Goal: Navigation & Orientation: Find specific page/section

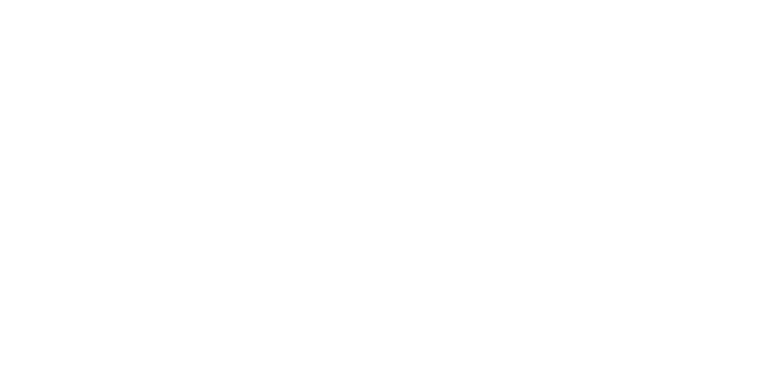
select select "*"
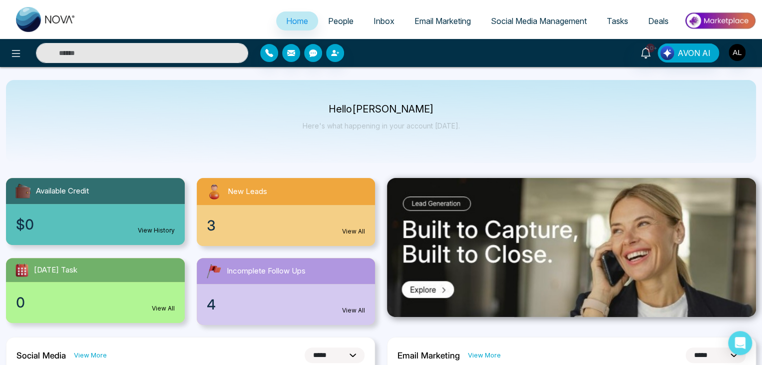
click at [571, 19] on span "Social Media Management" at bounding box center [539, 21] width 96 height 10
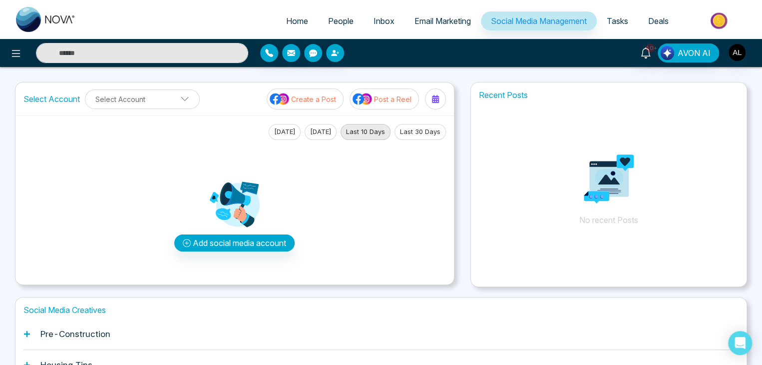
scroll to position [94, 0]
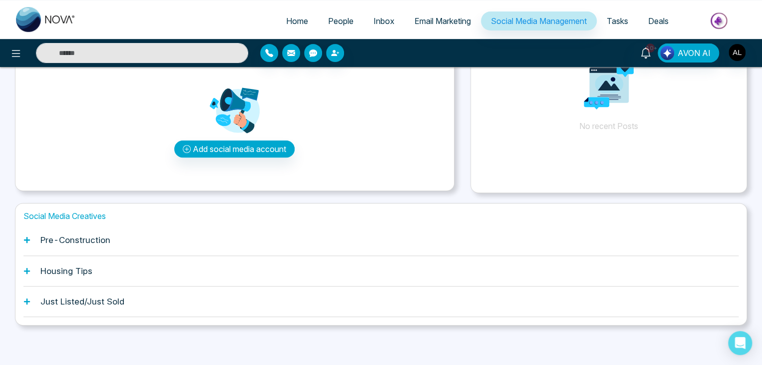
click at [251, 263] on div "Housing Tips" at bounding box center [380, 271] width 715 height 30
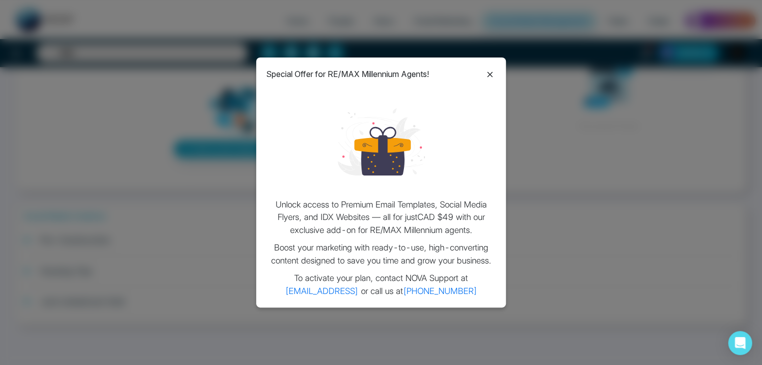
click at [203, 251] on div "Special Offer for RE/MAX Millennium Agents! Unlock access to Premium Email Temp…" at bounding box center [381, 182] width 762 height 365
drag, startPoint x: 496, startPoint y: 80, endPoint x: 492, endPoint y: 74, distance: 6.9
click at [492, 74] on div "Special Offer for RE/MAX Millennium Agents! Unlock access to Premium Email Temp…" at bounding box center [381, 182] width 250 height 250
click at [492, 74] on icon at bounding box center [490, 74] width 12 height 12
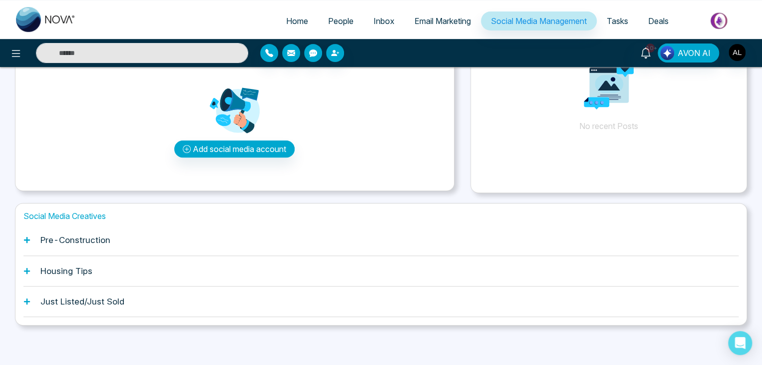
click at [420, 24] on span "Email Marketing" at bounding box center [442, 21] width 56 height 10
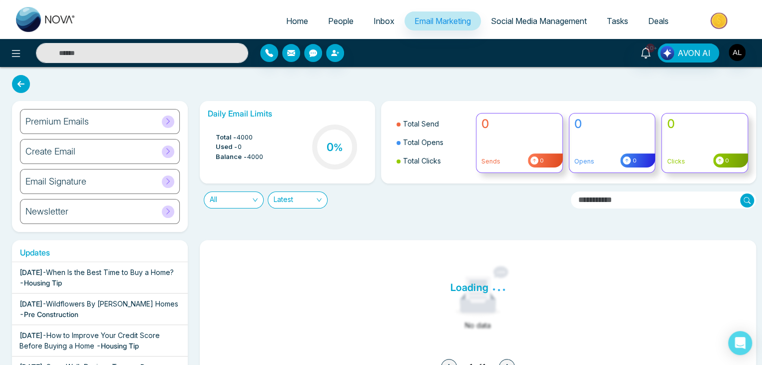
click at [519, 24] on span "Social Media Management" at bounding box center [539, 21] width 96 height 10
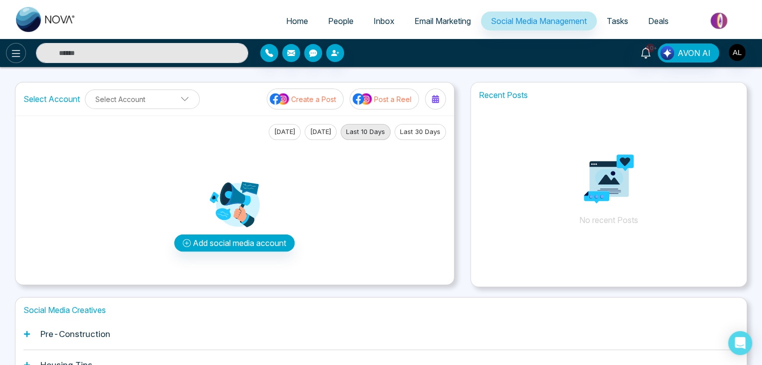
click at [8, 50] on button at bounding box center [16, 53] width 20 height 20
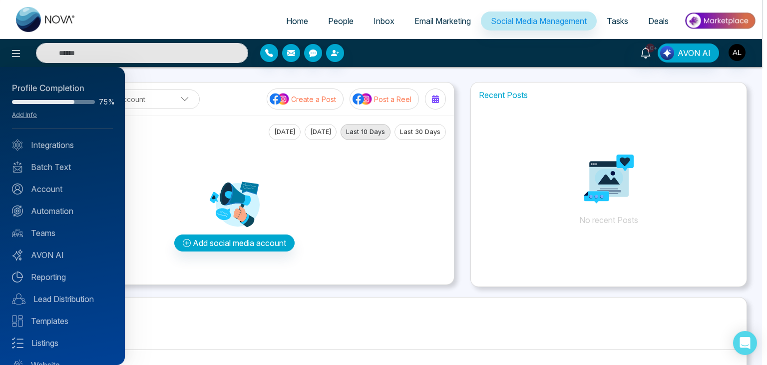
click at [376, 16] on div at bounding box center [383, 182] width 767 height 365
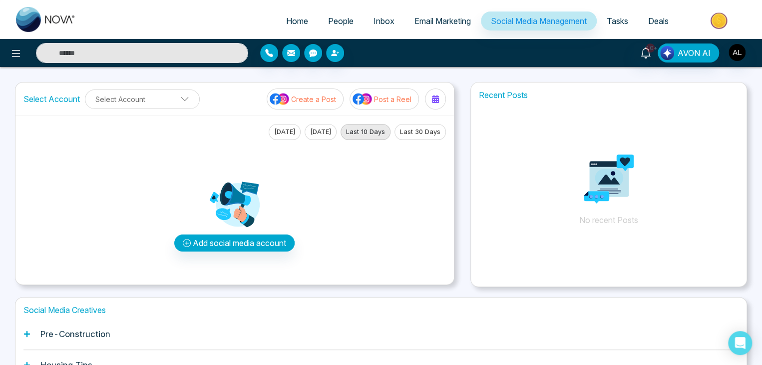
click at [376, 23] on span "Inbox" at bounding box center [383, 21] width 21 height 10
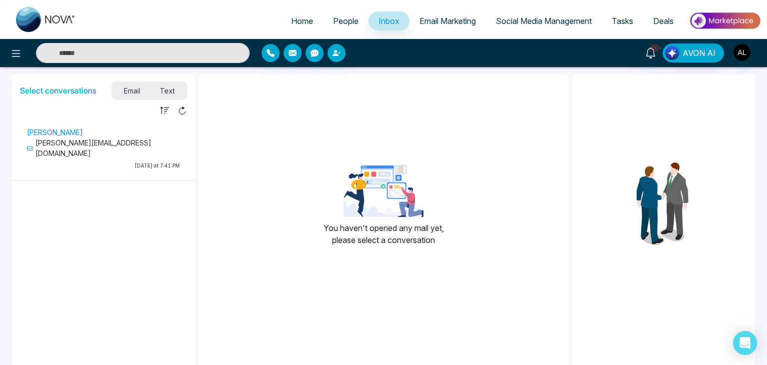
click at [473, 18] on link "Email Marketing" at bounding box center [447, 20] width 76 height 19
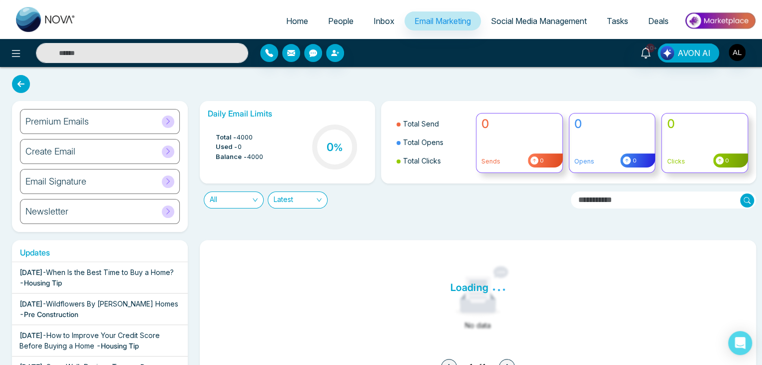
click at [531, 18] on span "Social Media Management" at bounding box center [539, 21] width 96 height 10
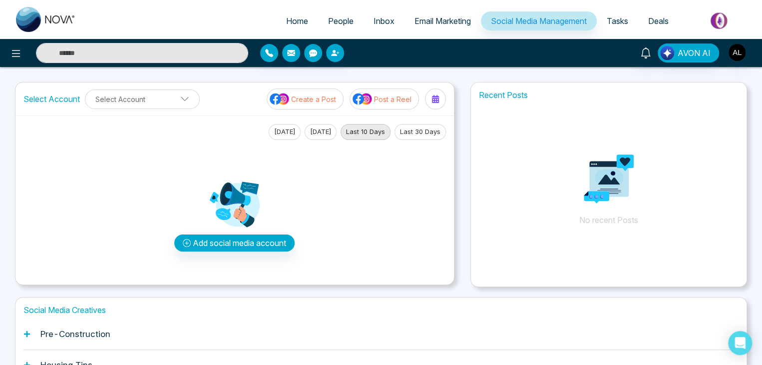
scroll to position [94, 0]
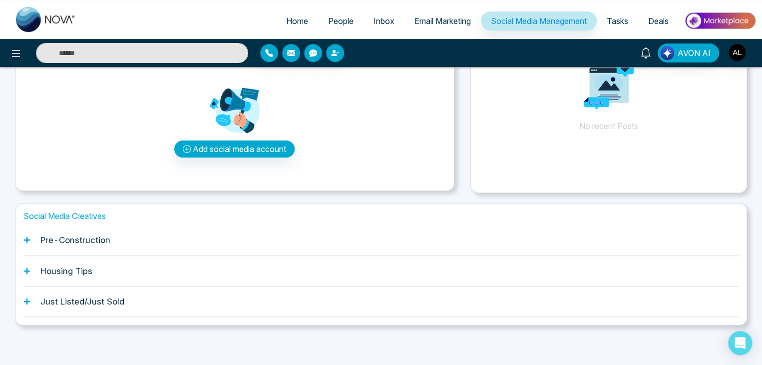
click at [193, 305] on div "Just Listed/Just Sold" at bounding box center [380, 301] width 715 height 30
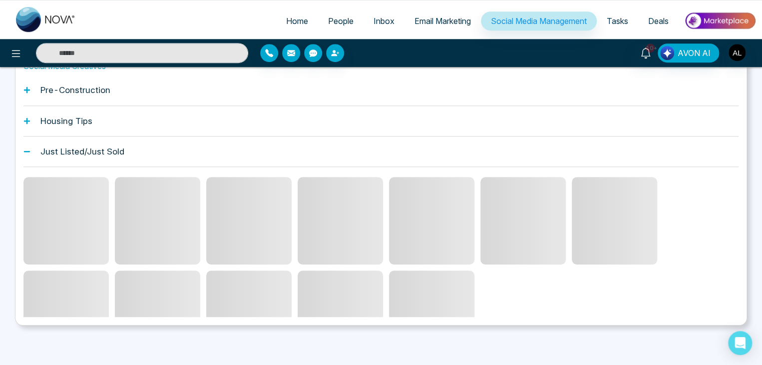
scroll to position [126, 0]
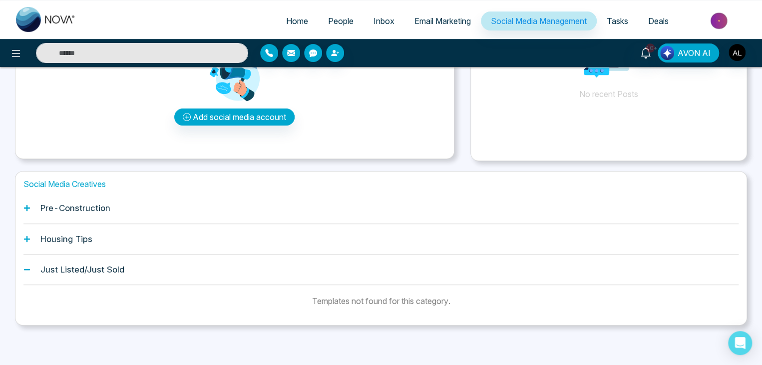
click at [304, 237] on div "Housing Tips" at bounding box center [380, 239] width 715 height 30
